Goal: Task Accomplishment & Management: Manage account settings

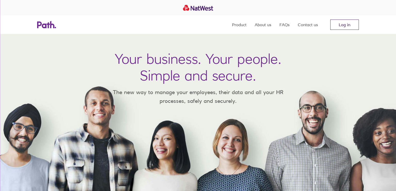
click at [341, 28] on link "Log in" at bounding box center [344, 25] width 29 height 10
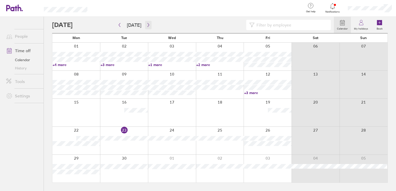
click at [147, 23] on icon "button" at bounding box center [148, 25] width 4 height 4
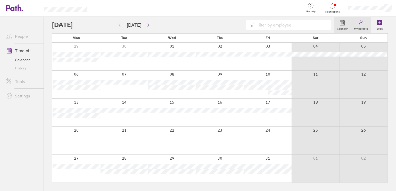
click at [359, 28] on label "My holidays" at bounding box center [361, 28] width 20 height 5
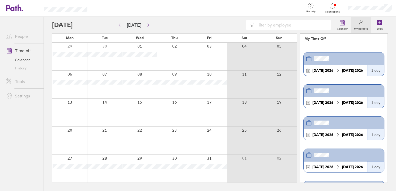
click at [331, 13] on span "Notifications" at bounding box center [332, 11] width 17 height 3
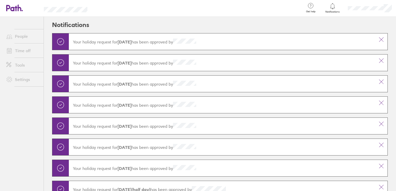
click at [22, 38] on link "People" at bounding box center [22, 36] width 41 height 10
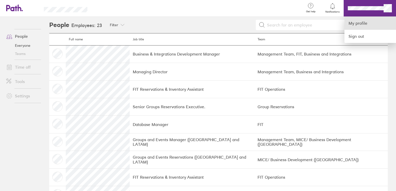
click at [350, 22] on link "My profile" at bounding box center [370, 23] width 52 height 13
